Goal: Information Seeking & Learning: Learn about a topic

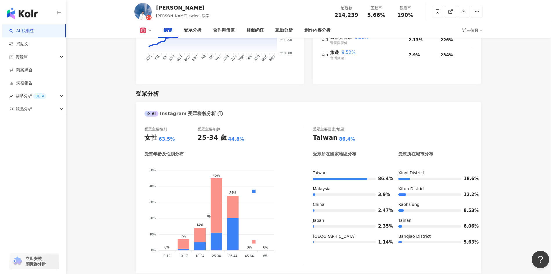
scroll to position [463, 0]
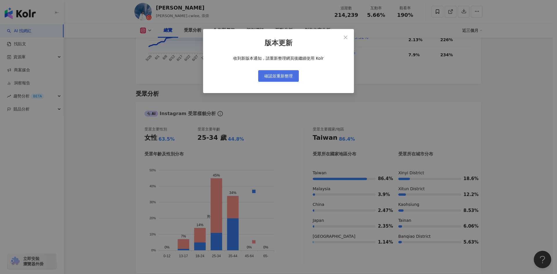
click at [282, 76] on span "確認並重新整理" at bounding box center [278, 76] width 28 height 5
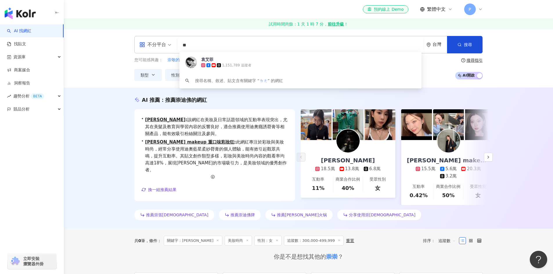
type input "*"
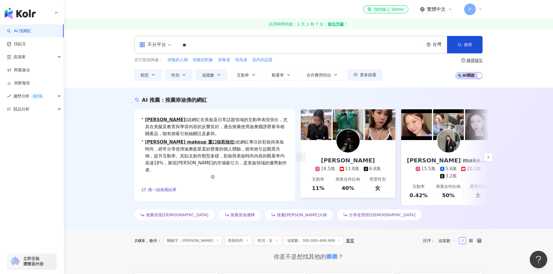
type input "**"
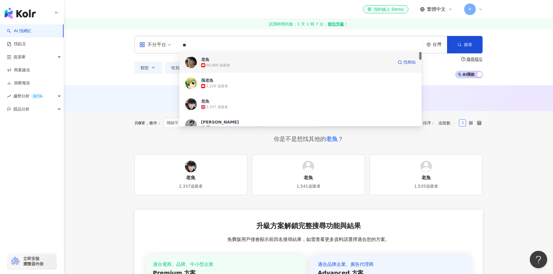
click at [220, 61] on span "老魚" at bounding box center [297, 60] width 192 height 6
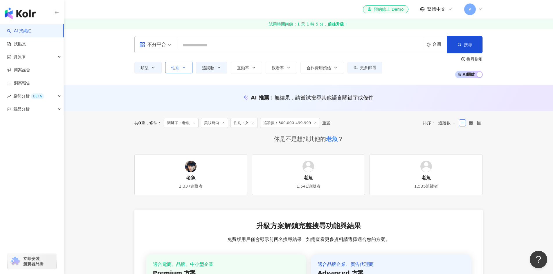
click at [177, 63] on button "性別" at bounding box center [178, 68] width 27 height 12
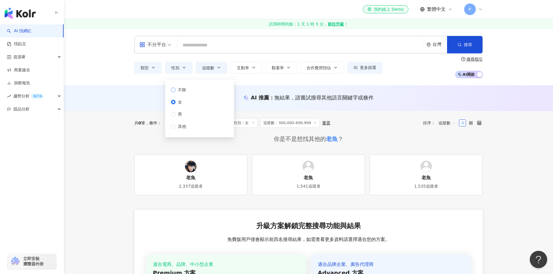
click at [183, 88] on span "不限" at bounding box center [182, 90] width 13 height 6
click at [124, 89] on div "AI 推薦 ： 無結果，請嘗試搜尋其他語言關鍵字或條件" at bounding box center [308, 98] width 489 height 26
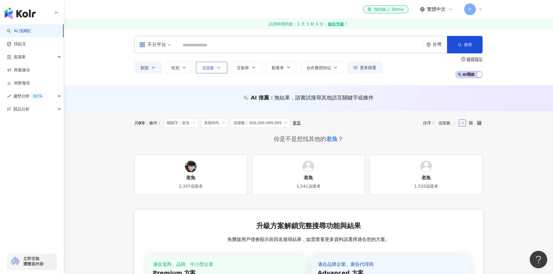
click at [215, 67] on button "追蹤數" at bounding box center [211, 68] width 31 height 12
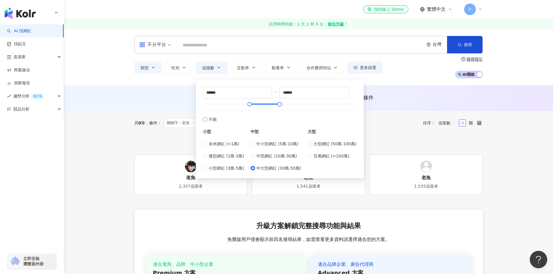
click at [207, 117] on label "不限" at bounding box center [280, 116] width 154 height 12
type input "*"
type input "*******"
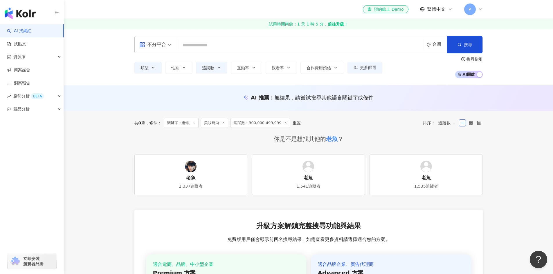
click at [139, 100] on div "AI 推薦 ： 無結果，請嘗試搜尋其他語言關鍵字或條件" at bounding box center [308, 97] width 348 height 7
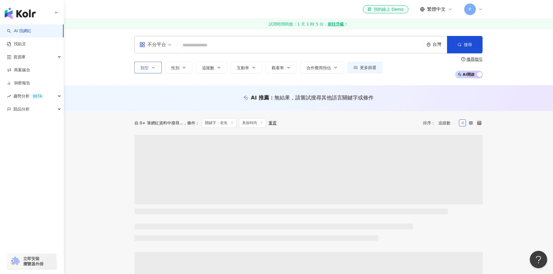
click at [156, 68] on button "類型" at bounding box center [147, 68] width 27 height 12
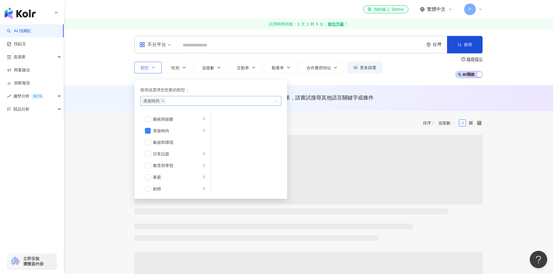
click at [160, 101] on span "美妝時尚" at bounding box center [153, 101] width 25 height 6
click at [164, 100] on icon "close" at bounding box center [163, 101] width 2 height 2
click at [118, 93] on div "AI 推薦 ： 無結果，請嘗試搜尋其他語言關鍵字或條件" at bounding box center [308, 98] width 489 height 26
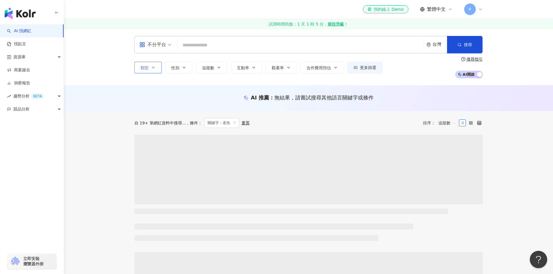
click at [224, 47] on input "search" at bounding box center [300, 45] width 242 height 11
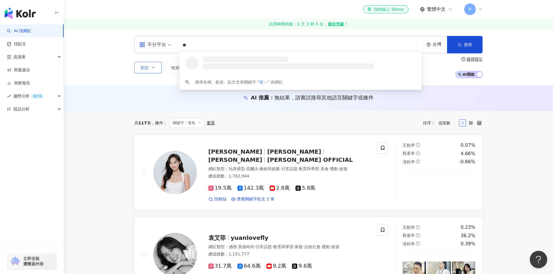
type input "**"
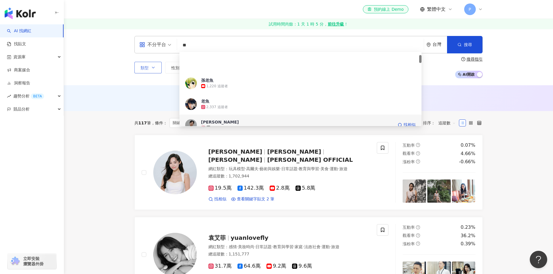
scroll to position [58, 0]
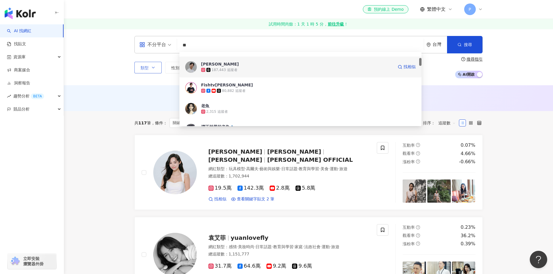
click at [245, 65] on span "Denzel Yu" at bounding box center [297, 64] width 192 height 6
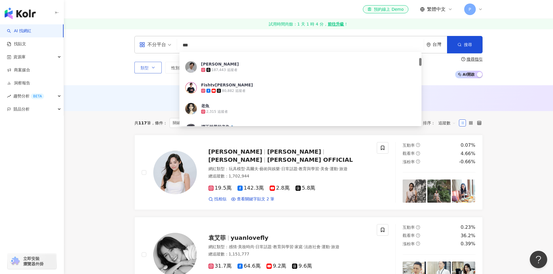
type input "**"
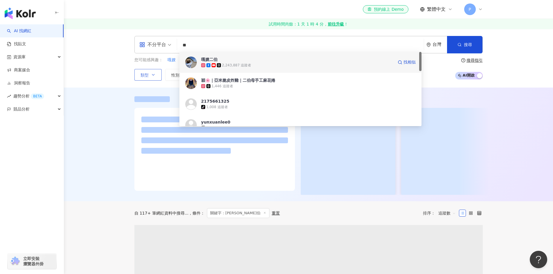
click at [246, 58] on span "嘎嫂二伯" at bounding box center [297, 60] width 192 height 6
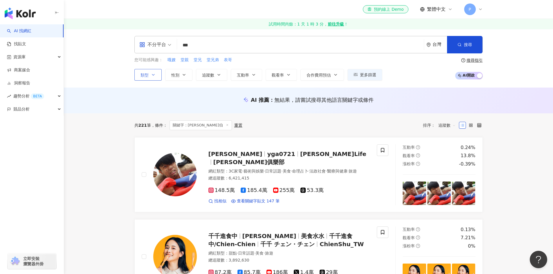
type input "***"
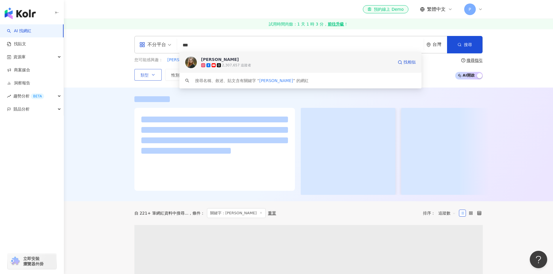
click at [220, 62] on div "Hailey莫彩曦" at bounding box center [220, 60] width 38 height 6
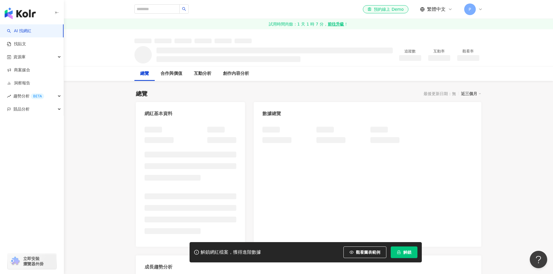
click at [411, 252] on button "解鎖" at bounding box center [404, 253] width 27 height 12
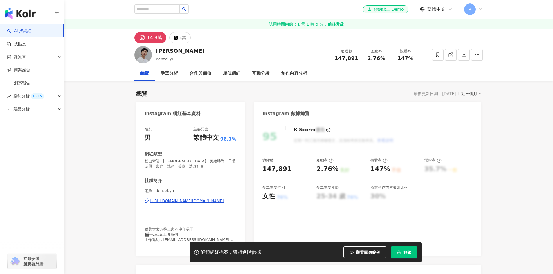
click at [405, 255] on span "解鎖" at bounding box center [407, 252] width 8 height 5
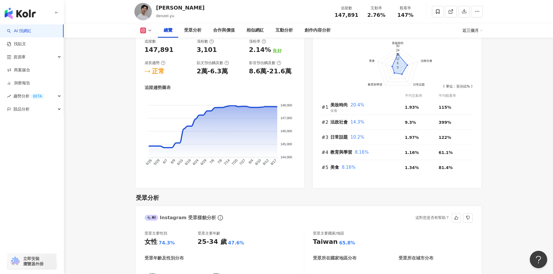
scroll to position [290, 0]
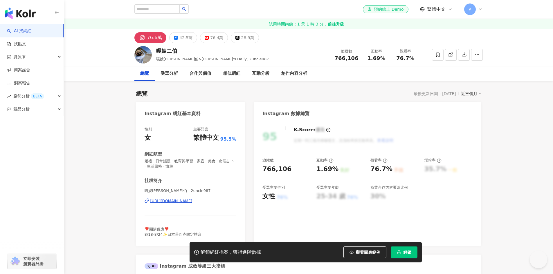
click at [406, 251] on span "解鎖" at bounding box center [407, 252] width 8 height 5
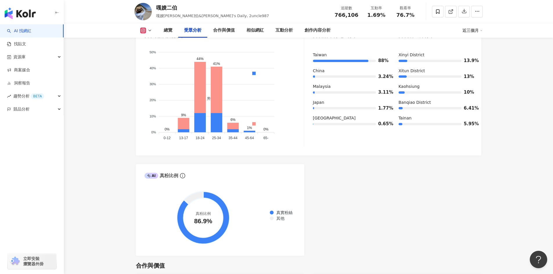
scroll to position [493, 0]
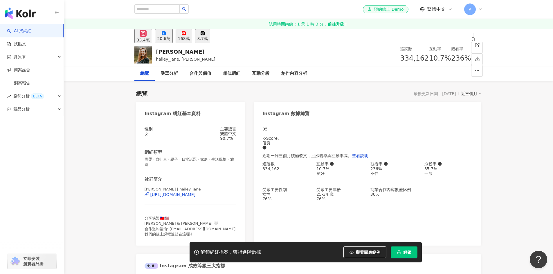
drag, startPoint x: 403, startPoint y: 251, endPoint x: 388, endPoint y: 212, distance: 41.4
click at [403, 251] on span "解鎖" at bounding box center [407, 252] width 8 height 5
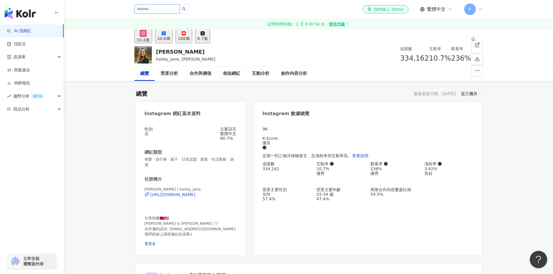
click at [173, 7] on input "search" at bounding box center [156, 8] width 45 height 9
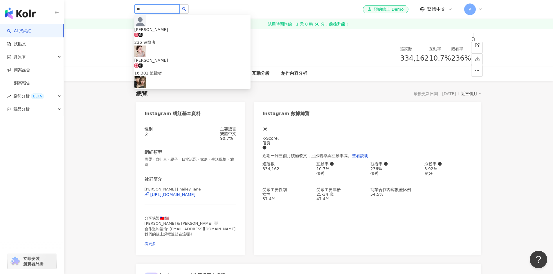
type input "**"
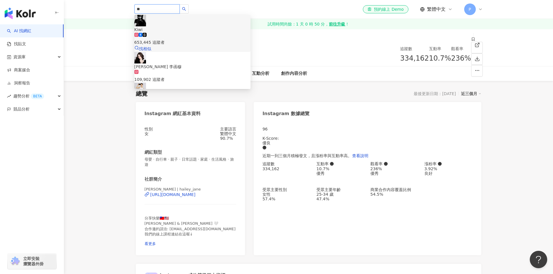
click at [187, 39] on div "653,445 追蹤者" at bounding box center [192, 42] width 116 height 6
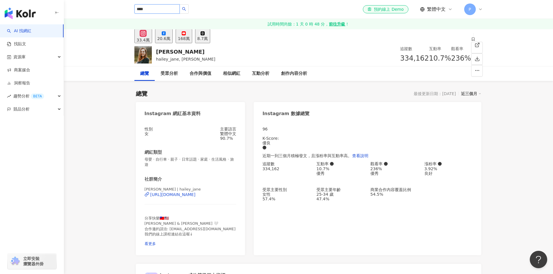
type input "**"
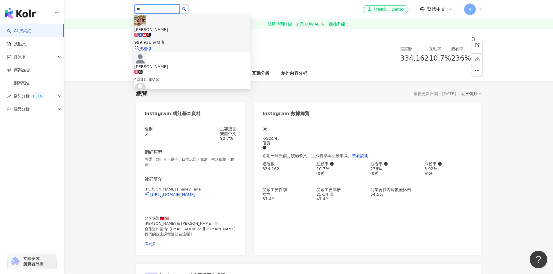
click at [178, 26] on span "[PERSON_NAME]" at bounding box center [192, 29] width 116 height 6
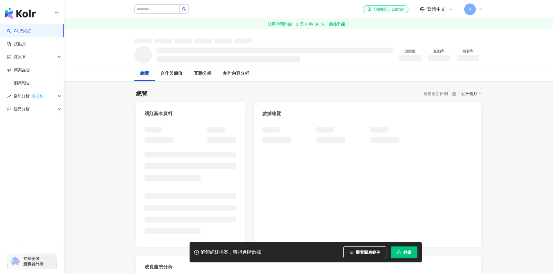
click at [400, 252] on icon "lock" at bounding box center [399, 252] width 4 height 4
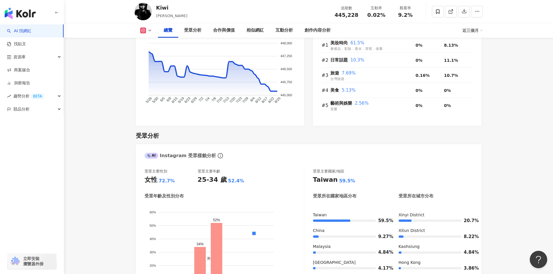
scroll to position [522, 0]
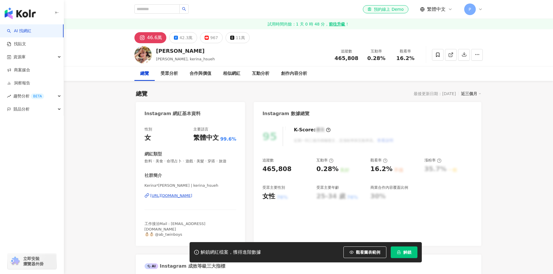
click at [408, 251] on span "解鎖" at bounding box center [407, 252] width 8 height 5
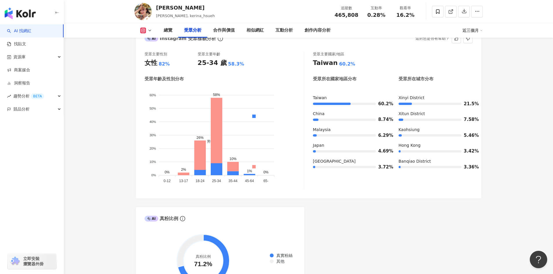
scroll to position [609, 0]
